Goal: Task Accomplishment & Management: Manage account settings

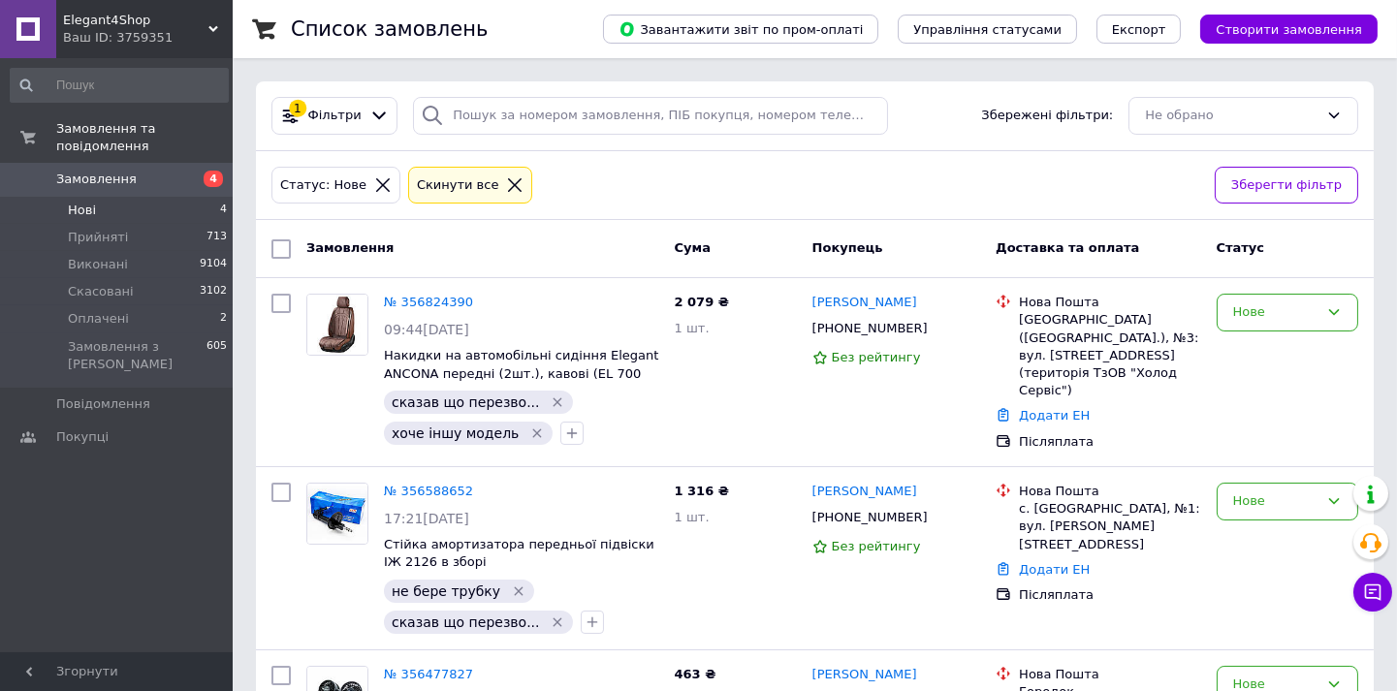
click at [97, 171] on span "Замовлення" at bounding box center [96, 179] width 80 height 17
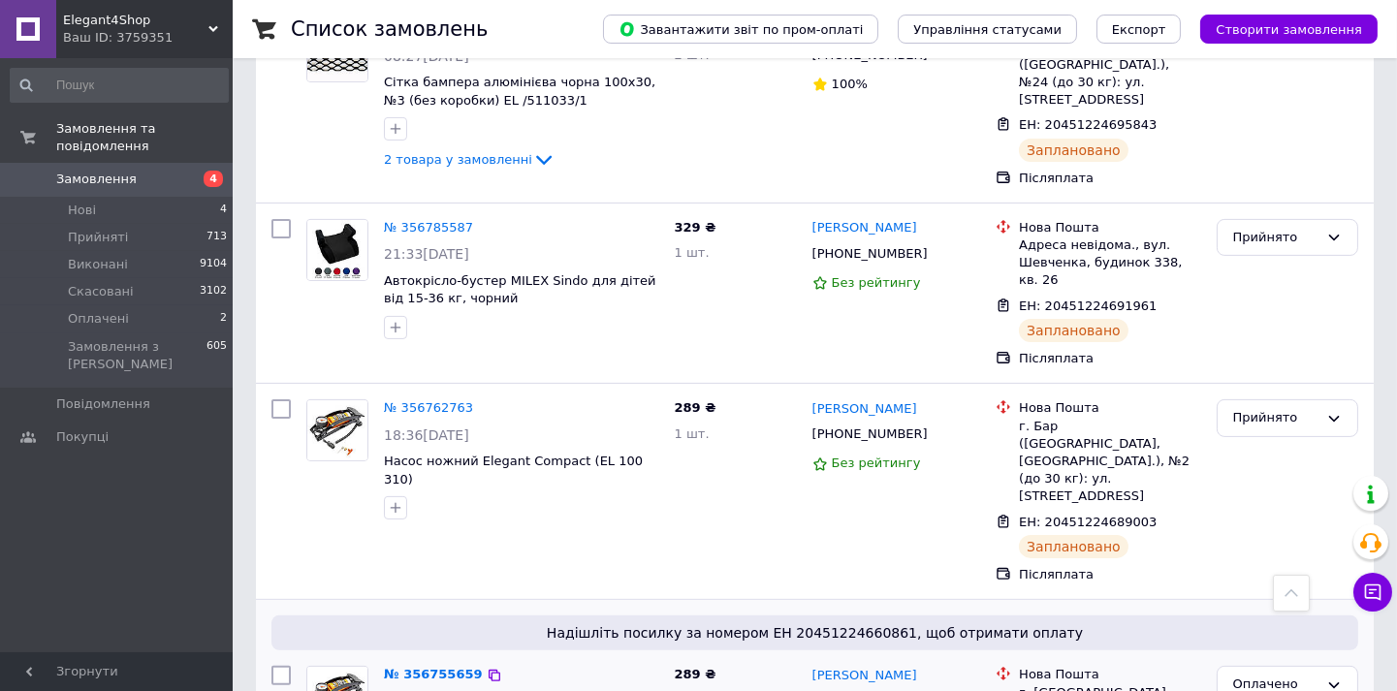
scroll to position [1292, 0]
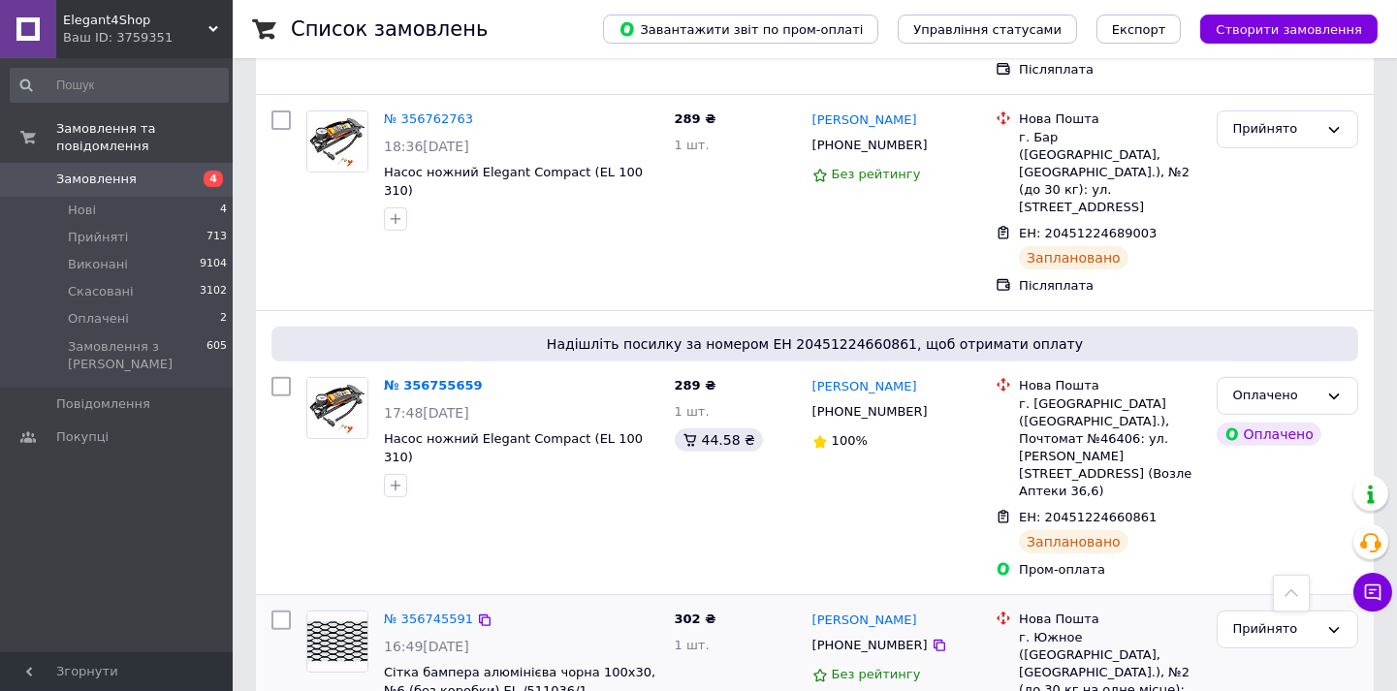
click at [92, 202] on span "Нові" at bounding box center [82, 210] width 28 height 17
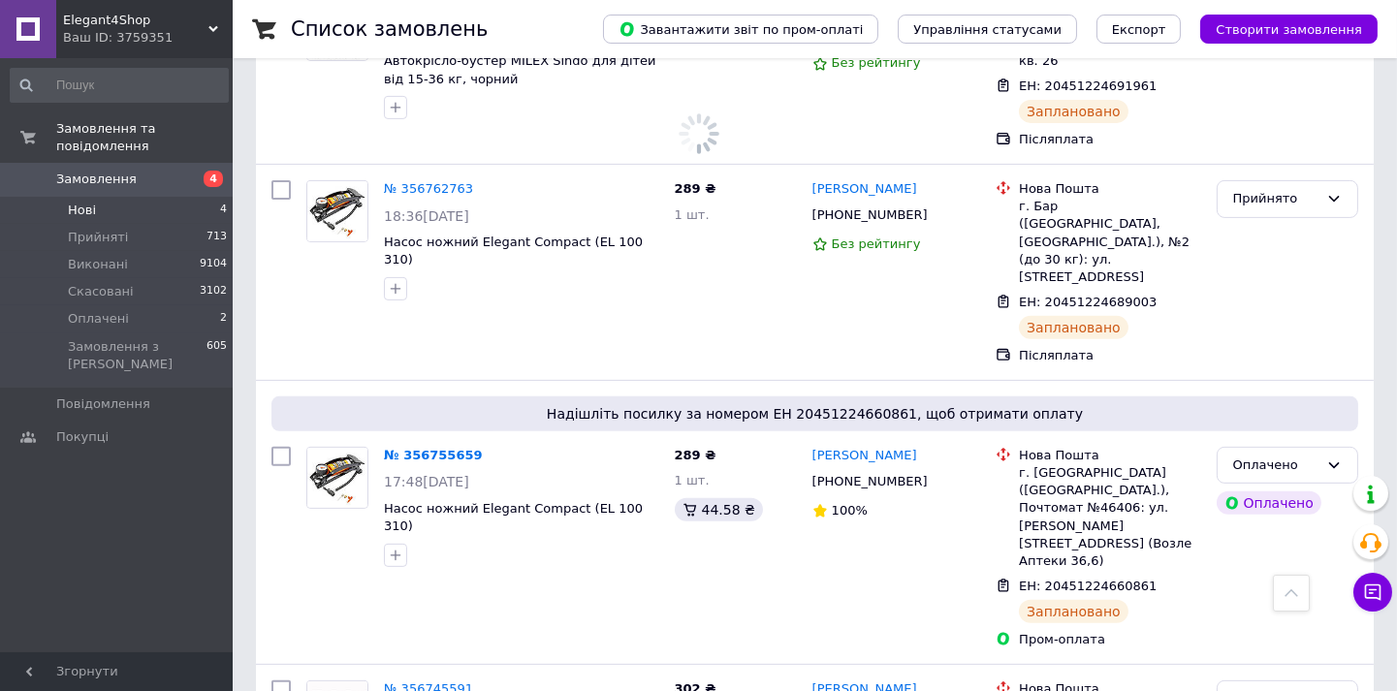
scroll to position [1362, 0]
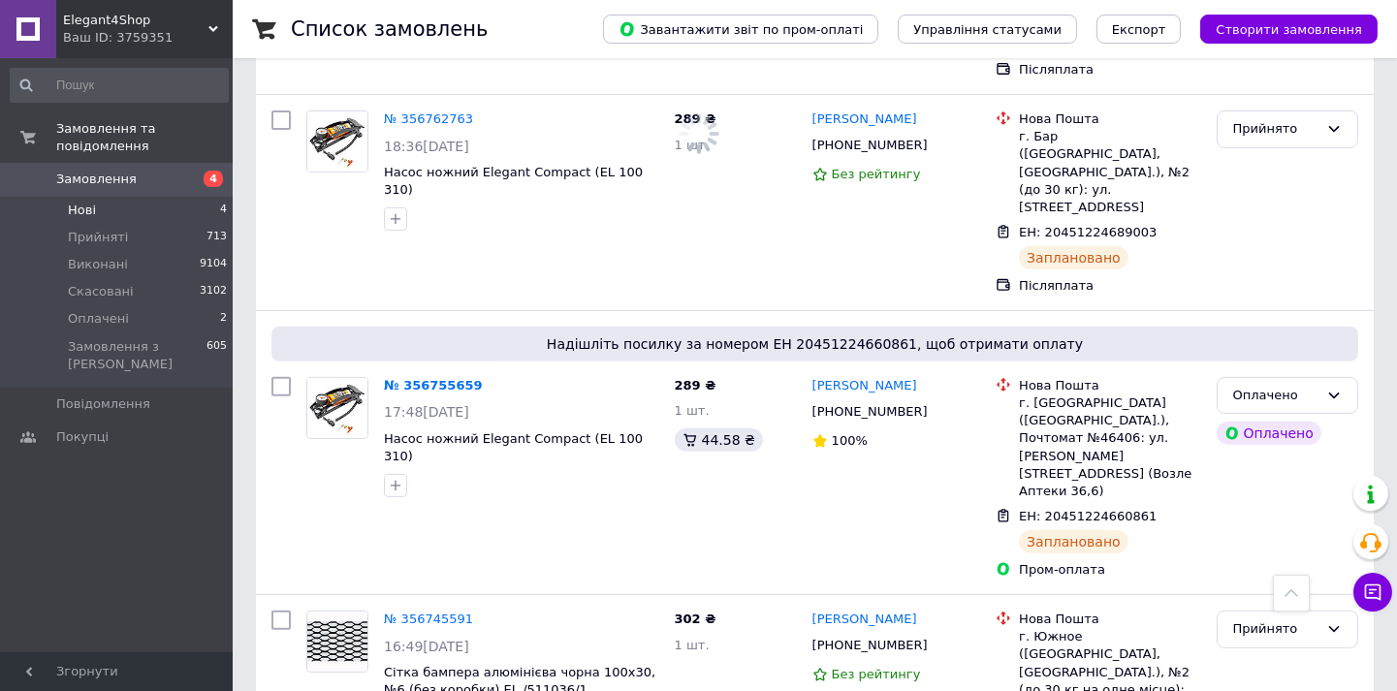
click at [87, 202] on span "Нові" at bounding box center [82, 210] width 28 height 17
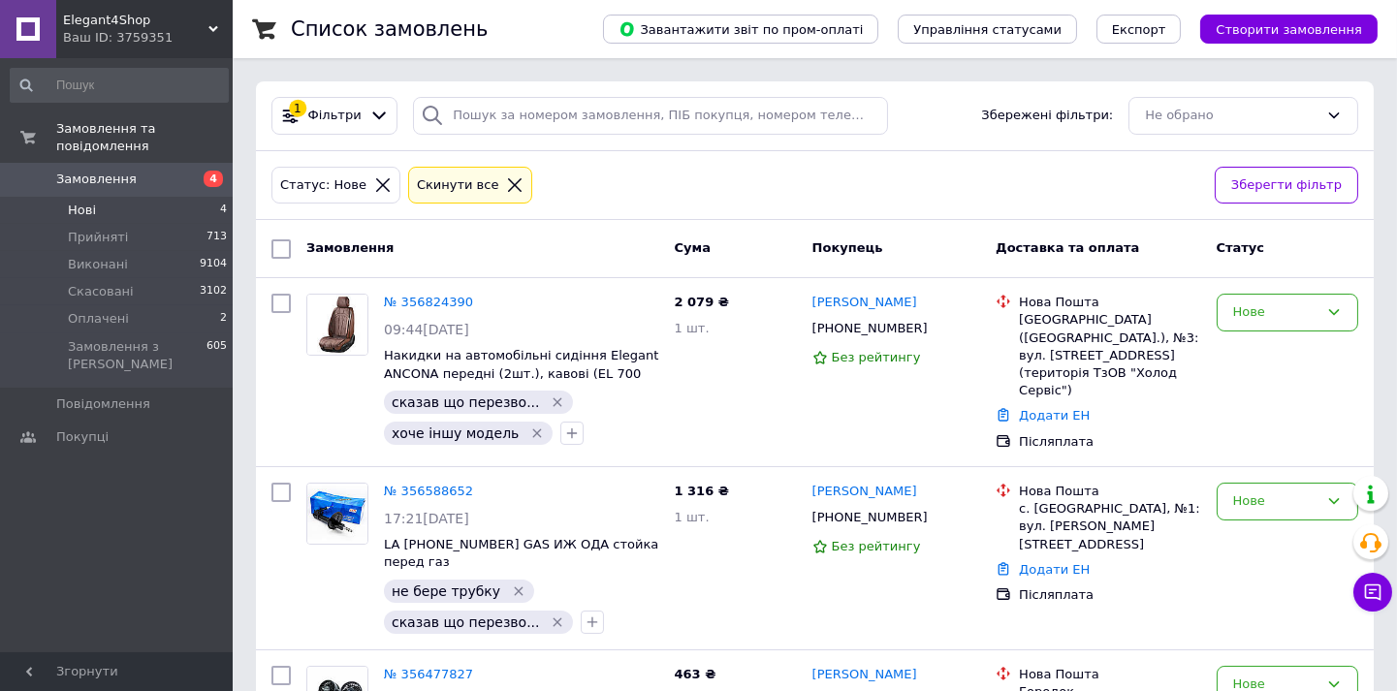
click at [79, 202] on span "Нові" at bounding box center [82, 210] width 28 height 17
